Goal: Information Seeking & Learning: Learn about a topic

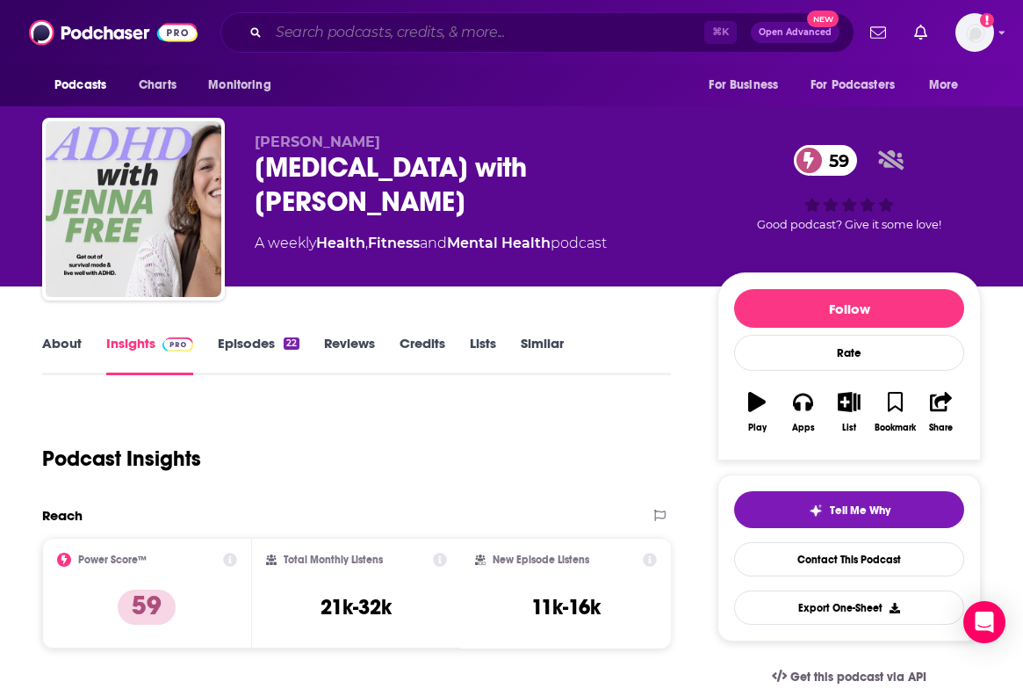
click at [361, 31] on input "Search podcasts, credits, & more..." at bounding box center [487, 32] width 436 height 28
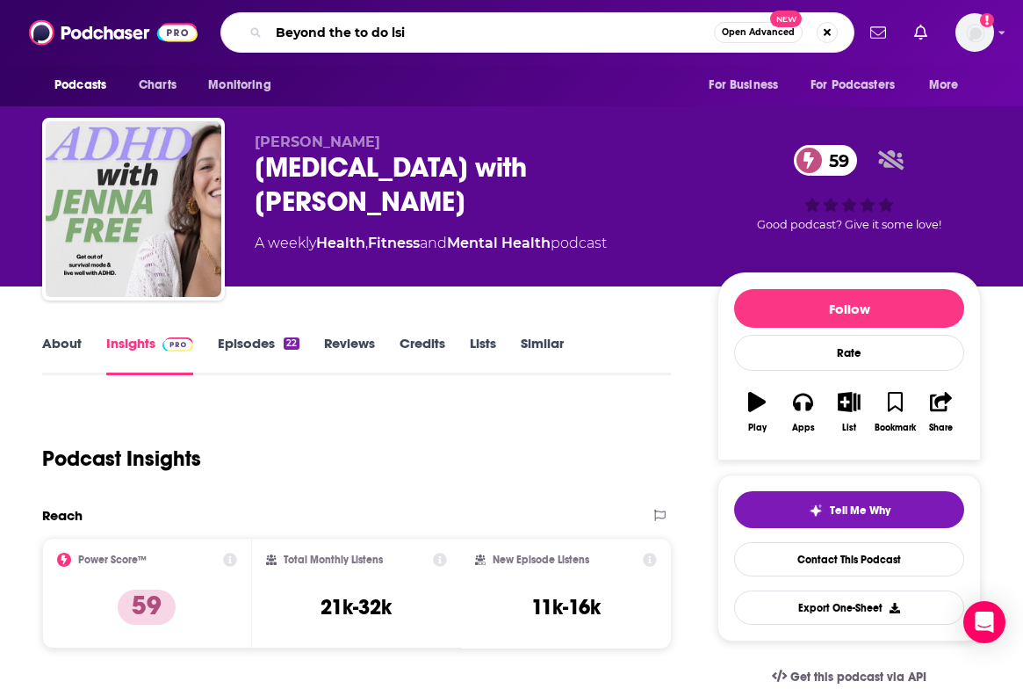
type input "Beyond the to do lsit"
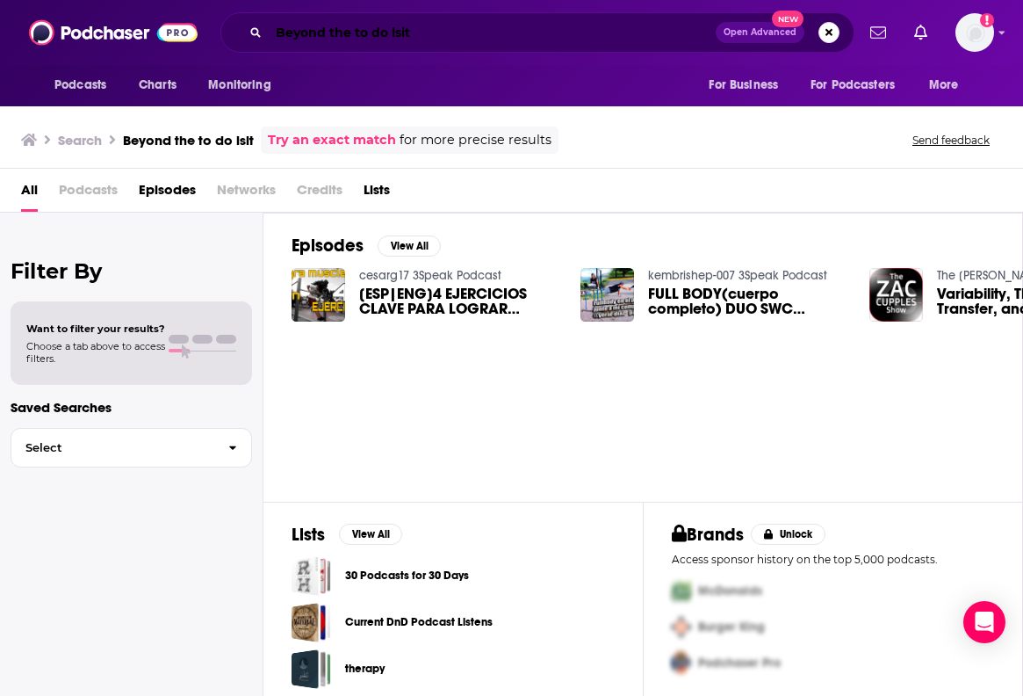
click at [422, 28] on input "Beyond the to do lsit" at bounding box center [492, 32] width 447 height 28
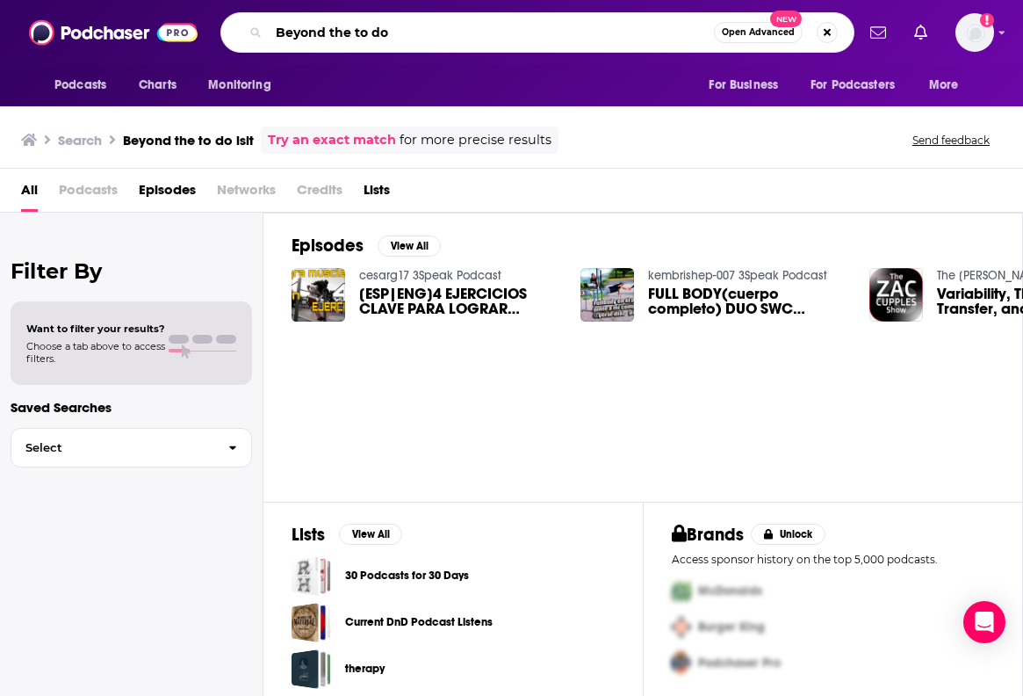
type input "Beyond the to do"
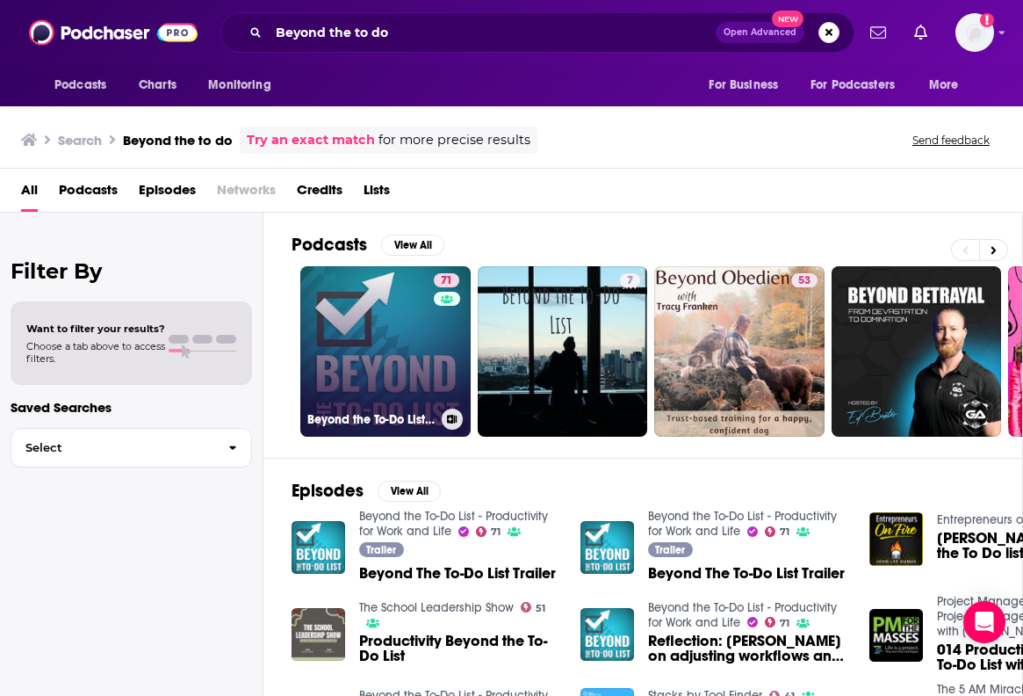
click at [347, 304] on link "71 Beyond the To-Do List - Productivity for Work and Life" at bounding box center [385, 351] width 170 height 170
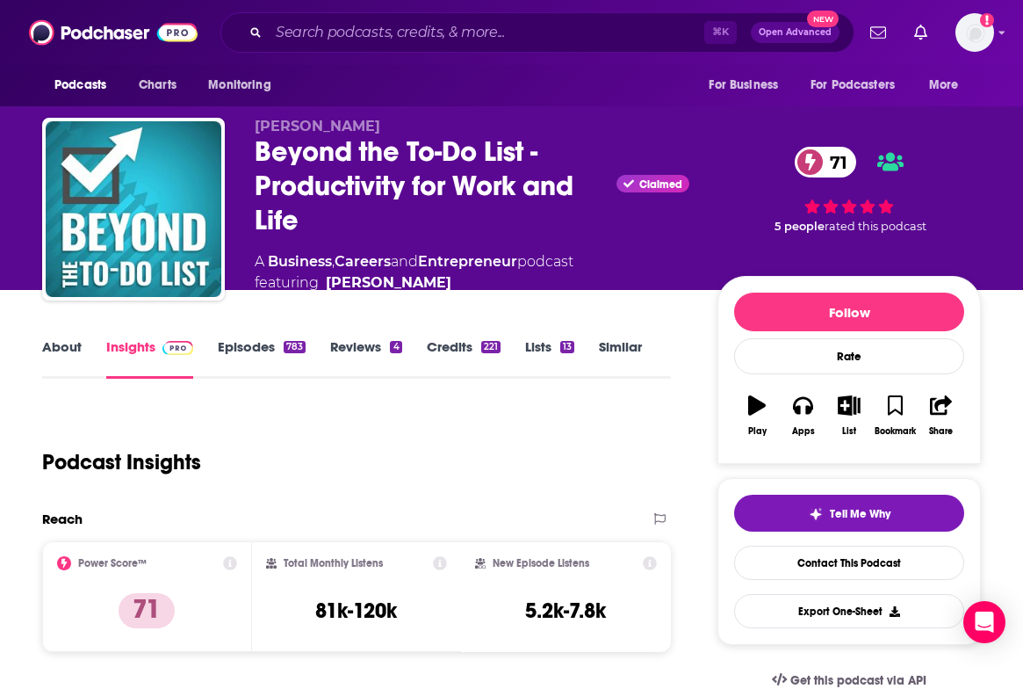
click at [69, 343] on link "About" at bounding box center [62, 358] width 40 height 40
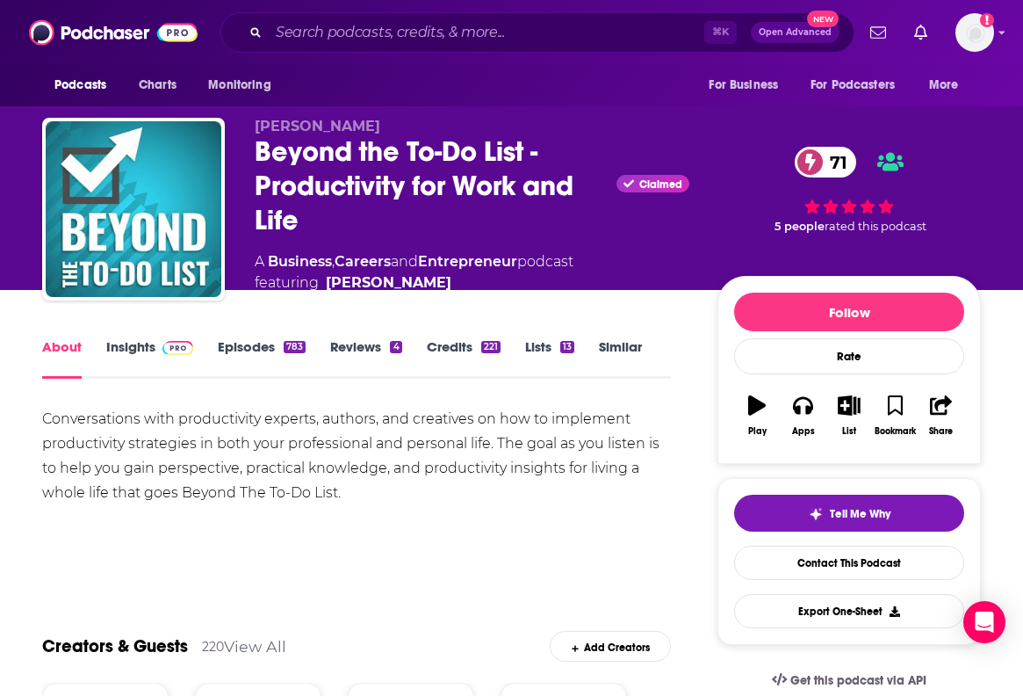
click at [92, 444] on div "Conversations with productivity experts, authors, and creatives on how to imple…" at bounding box center [356, 456] width 629 height 98
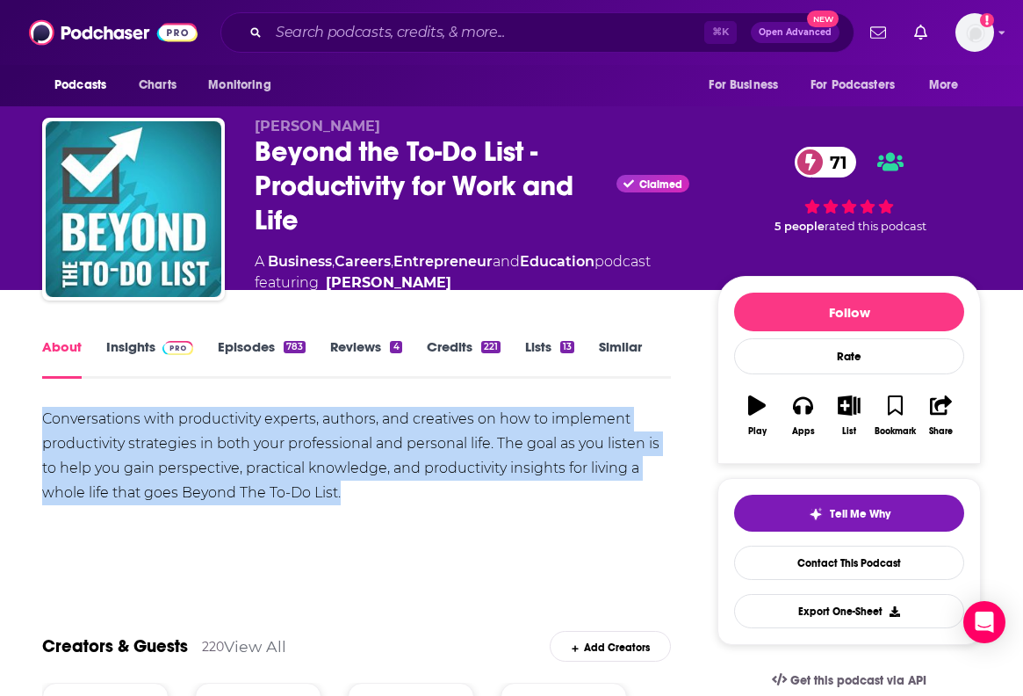
click at [92, 444] on div "Conversations with productivity experts, authors, and creatives on how to imple…" at bounding box center [356, 456] width 629 height 98
copy div "Conversations with productivity experts, authors, and creatives on how to imple…"
click at [651, 415] on div "Conversations with productivity experts, authors, and creatives on how to imple…" at bounding box center [356, 456] width 629 height 98
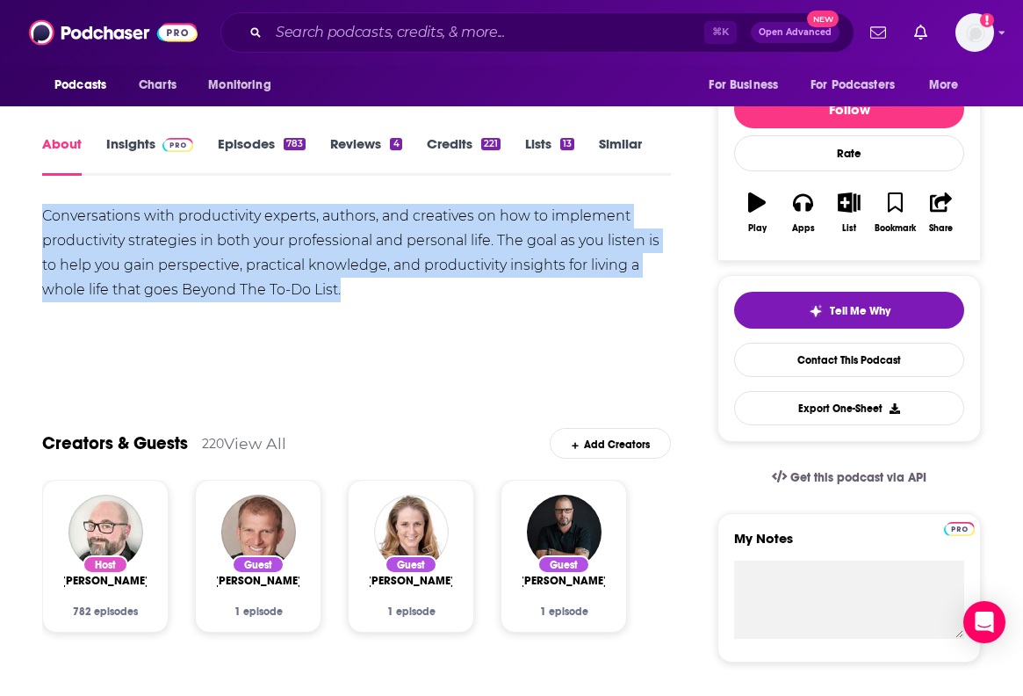
scroll to position [216, 0]
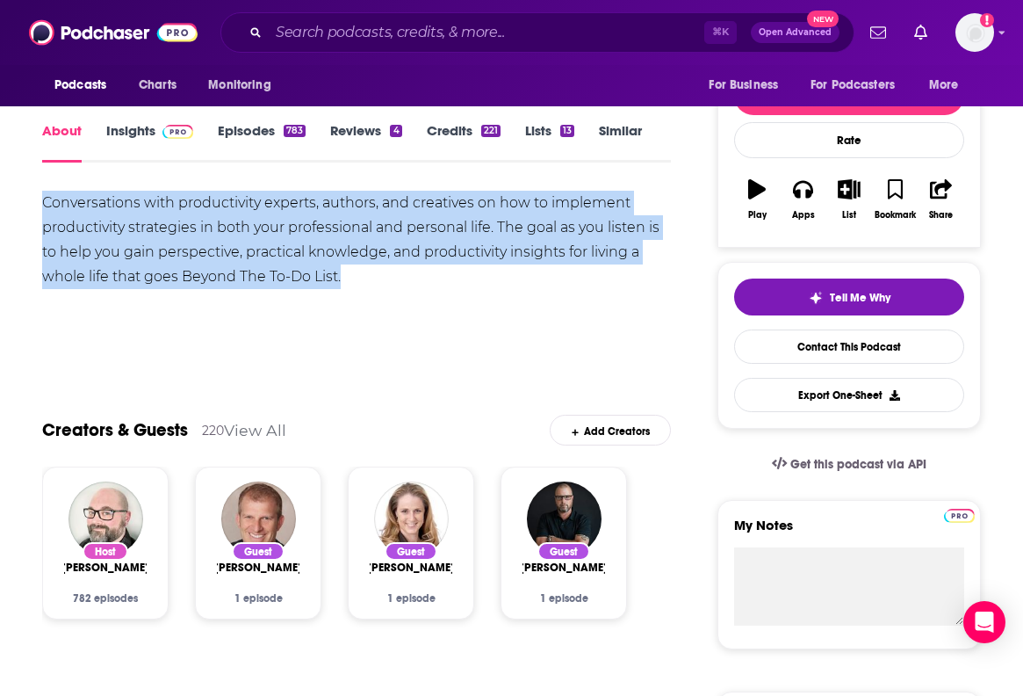
click at [136, 127] on link "Insights" at bounding box center [149, 142] width 87 height 40
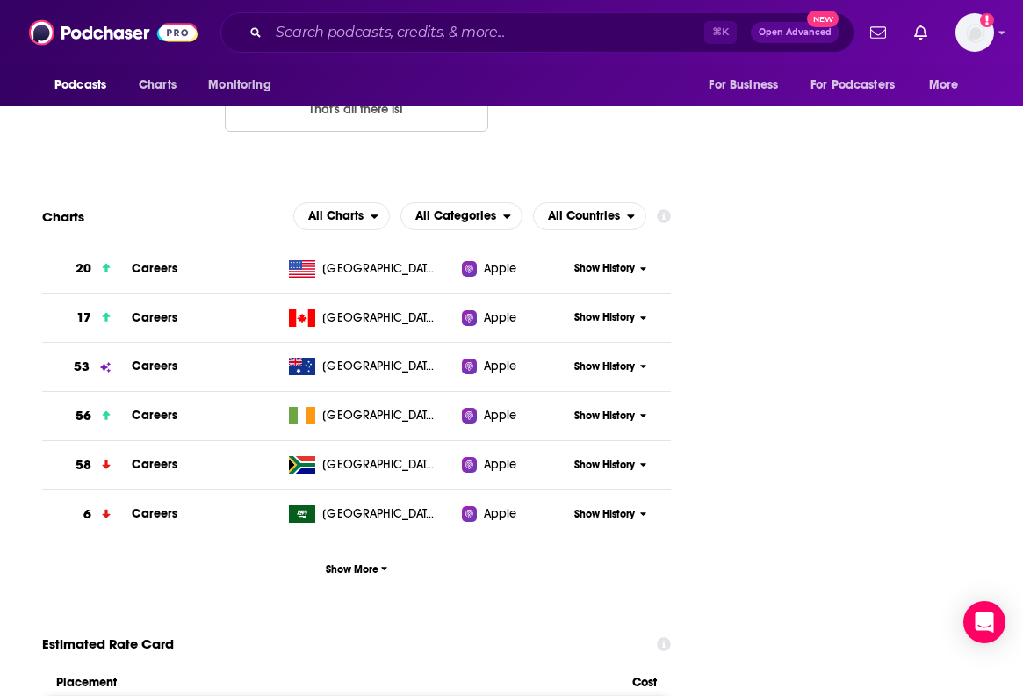
scroll to position [2086, 0]
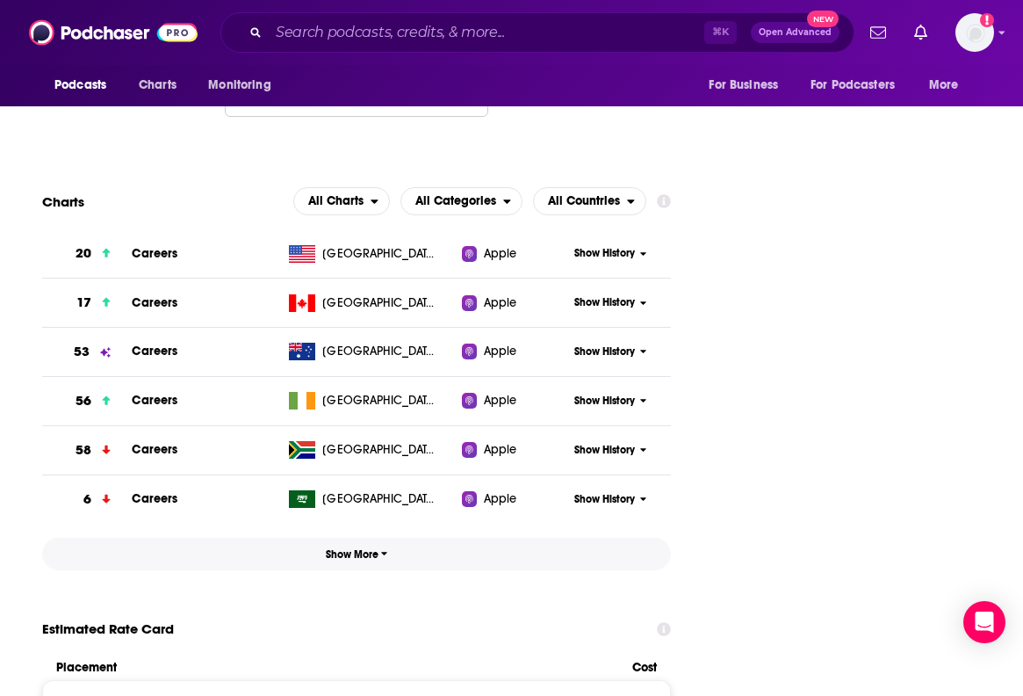
click at [361, 537] on button "Show More" at bounding box center [356, 553] width 629 height 32
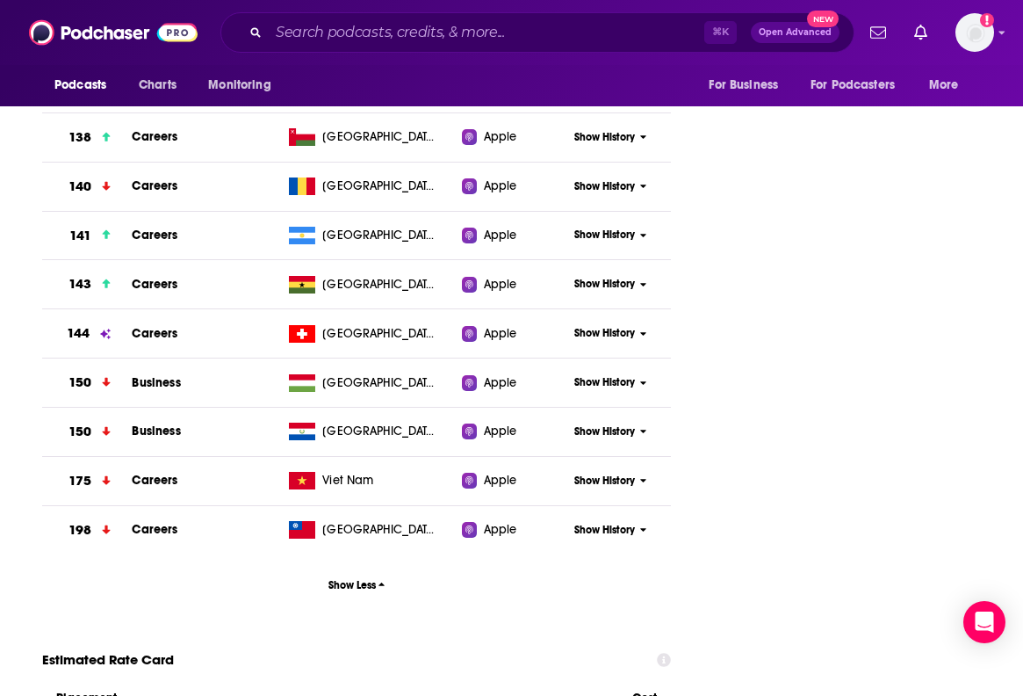
scroll to position [5602, 0]
